Goal: Find specific page/section: Find specific page/section

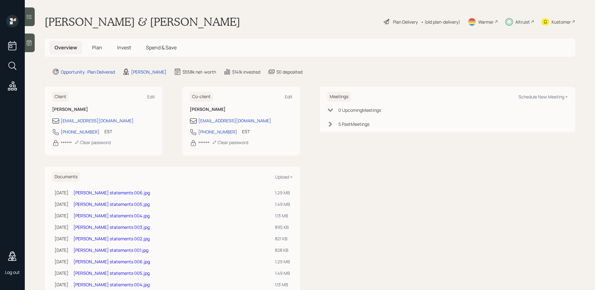
click at [32, 43] on icon at bounding box center [29, 43] width 6 height 6
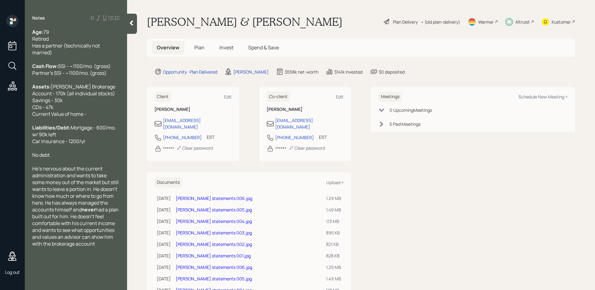
click at [130, 27] on div at bounding box center [132, 24] width 10 height 20
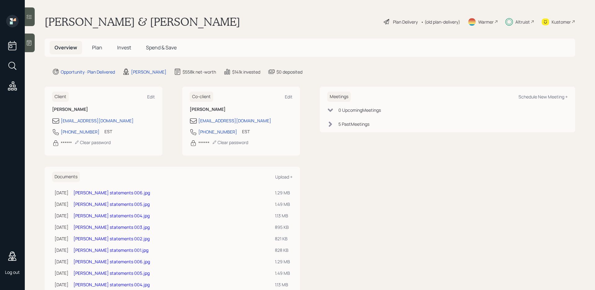
click at [556, 22] on div "Kustomer" at bounding box center [561, 22] width 19 height 7
click at [98, 47] on span "Plan" at bounding box center [97, 47] width 10 height 7
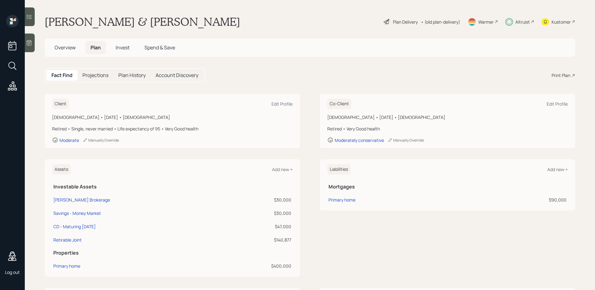
click at [510, 20] on div "Altruist" at bounding box center [520, 22] width 29 height 14
click at [70, 47] on span "Overview" at bounding box center [65, 47] width 21 height 7
